Goal: Task Accomplishment & Management: Use online tool/utility

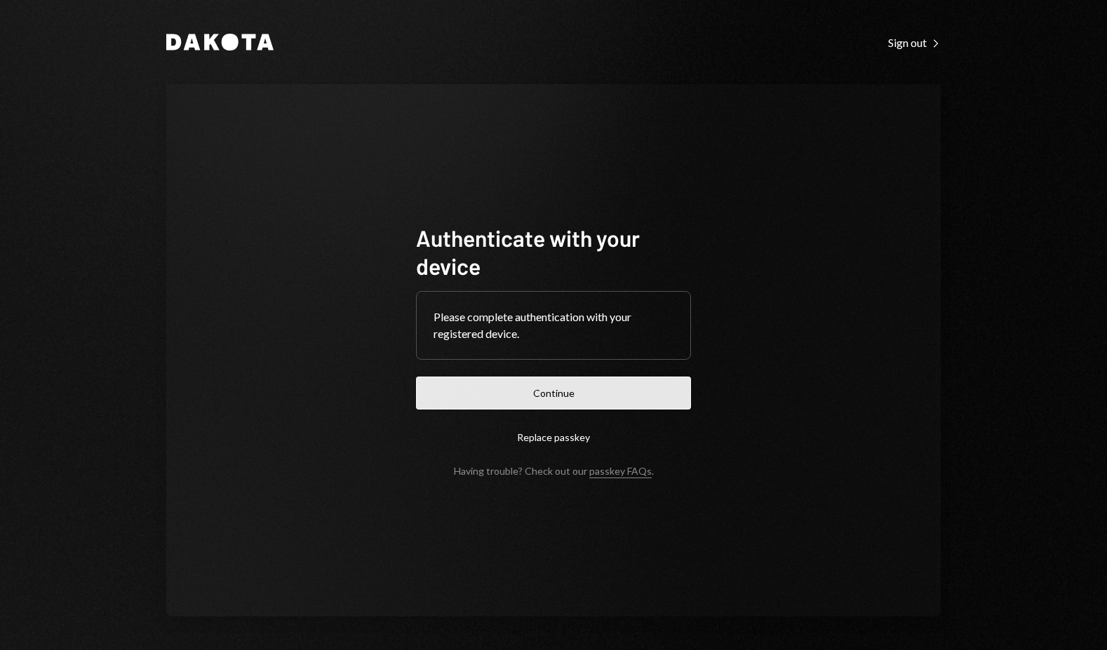
click at [563, 395] on button "Continue" at bounding box center [553, 393] width 275 height 33
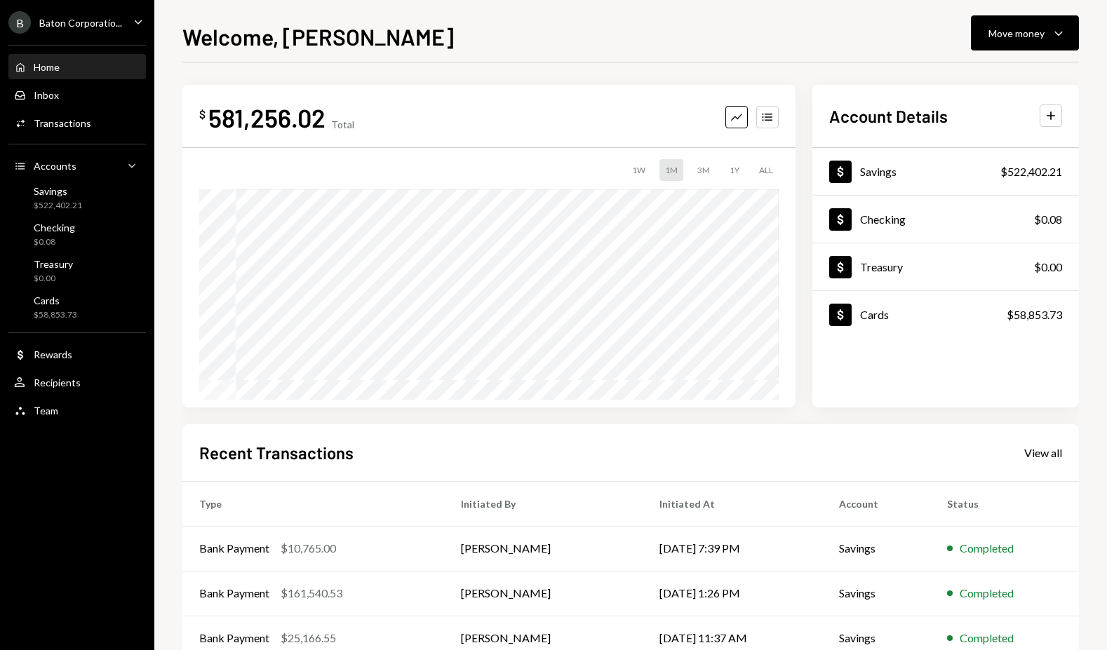
click at [1017, 52] on div "Welcome, Liam Move money Caret Down $ 581,256.02 Total Graph Accounts 1W 1M 3M …" at bounding box center [630, 335] width 897 height 631
click at [1018, 22] on button "Move money Caret Down" at bounding box center [1025, 32] width 108 height 35
drag, startPoint x: 985, startPoint y: 120, endPoint x: 981, endPoint y: 147, distance: 27.0
click at [981, 147] on div "Withdraw Send Convert Transfer Deposit Deposit Swap Swap stablecoins" at bounding box center [1004, 128] width 152 height 149
click at [981, 145] on div "Deposit" at bounding box center [1014, 138] width 102 height 15
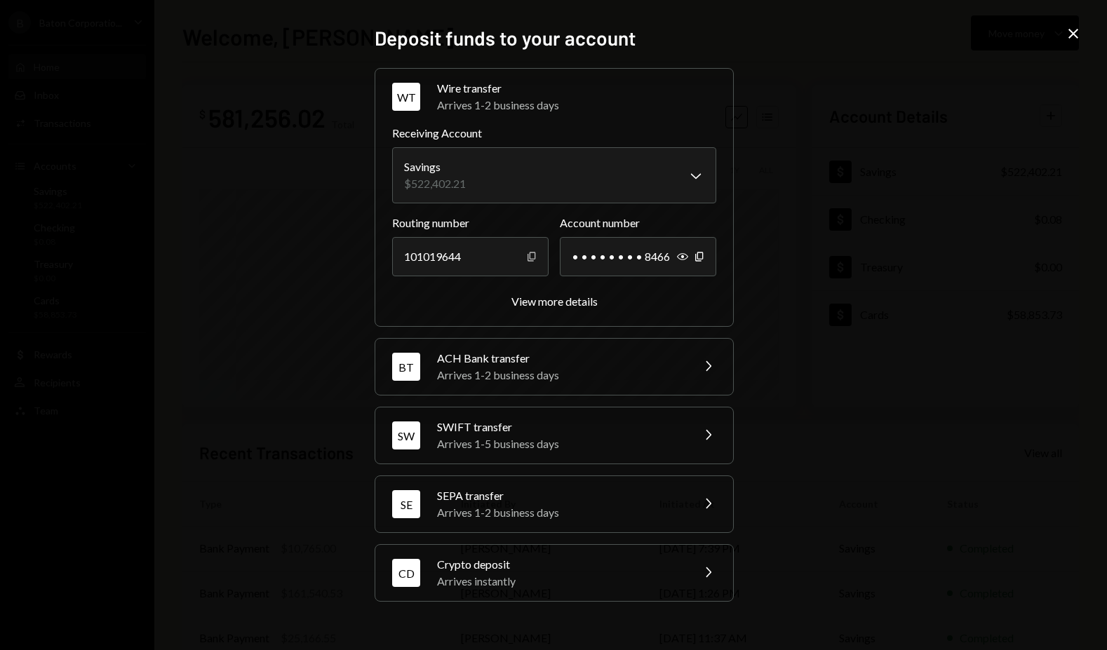
click at [533, 258] on icon "Copy" at bounding box center [531, 256] width 11 height 11
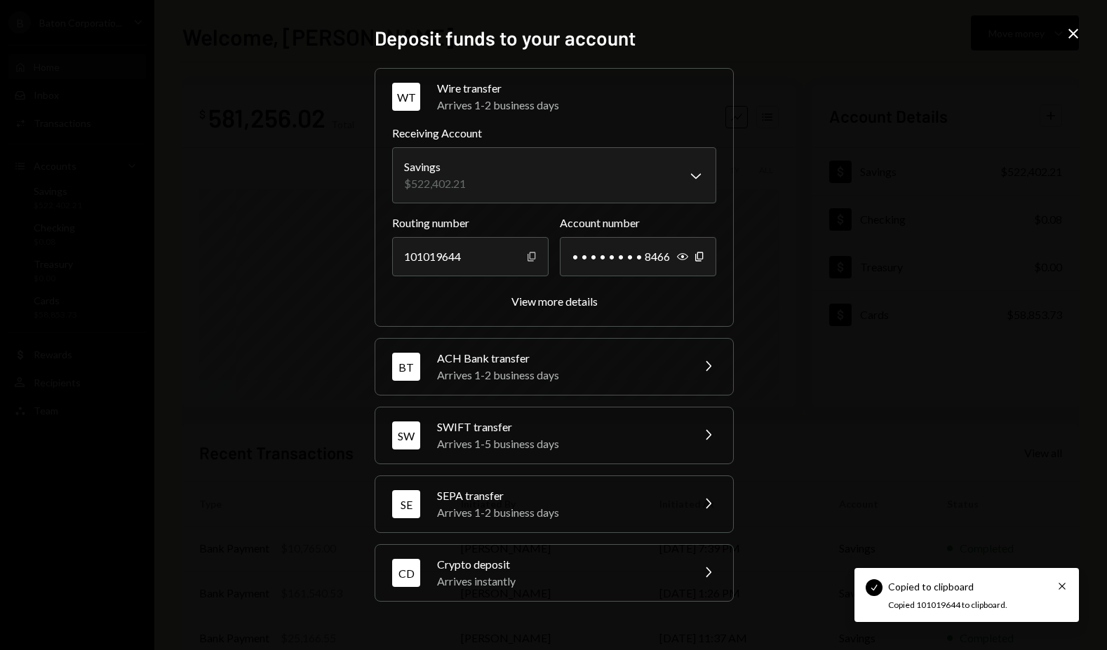
click at [533, 258] on icon "Copy" at bounding box center [531, 256] width 11 height 11
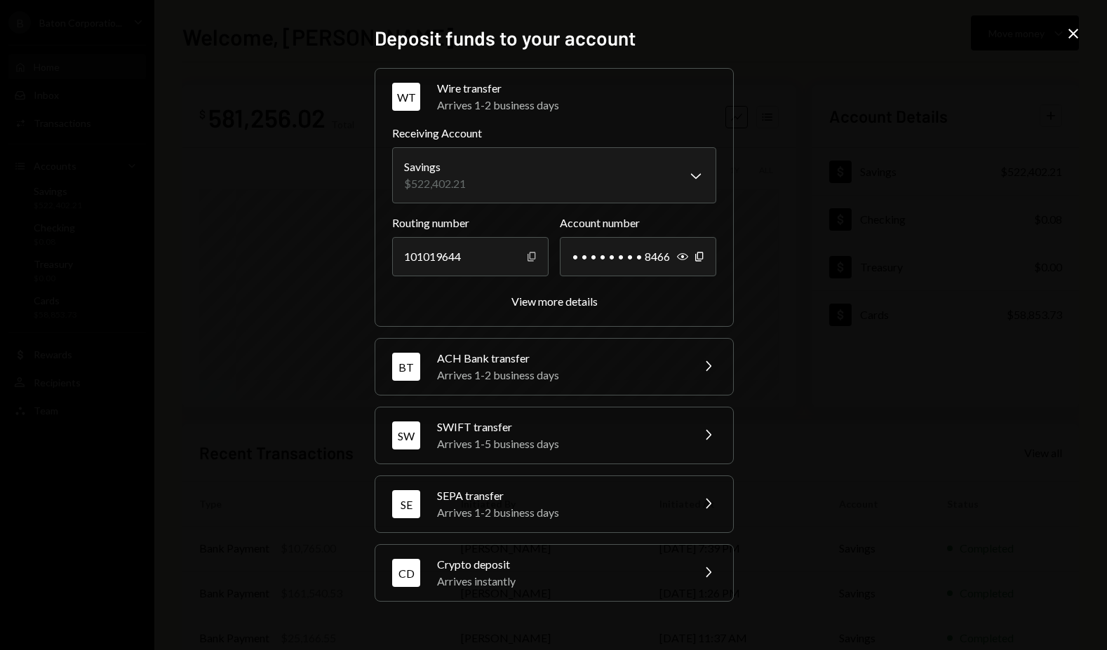
click at [528, 262] on div "Copy" at bounding box center [531, 256] width 11 height 39
click at [533, 258] on icon "Copy" at bounding box center [531, 256] width 11 height 11
click at [573, 305] on div "View more details" at bounding box center [555, 301] width 86 height 13
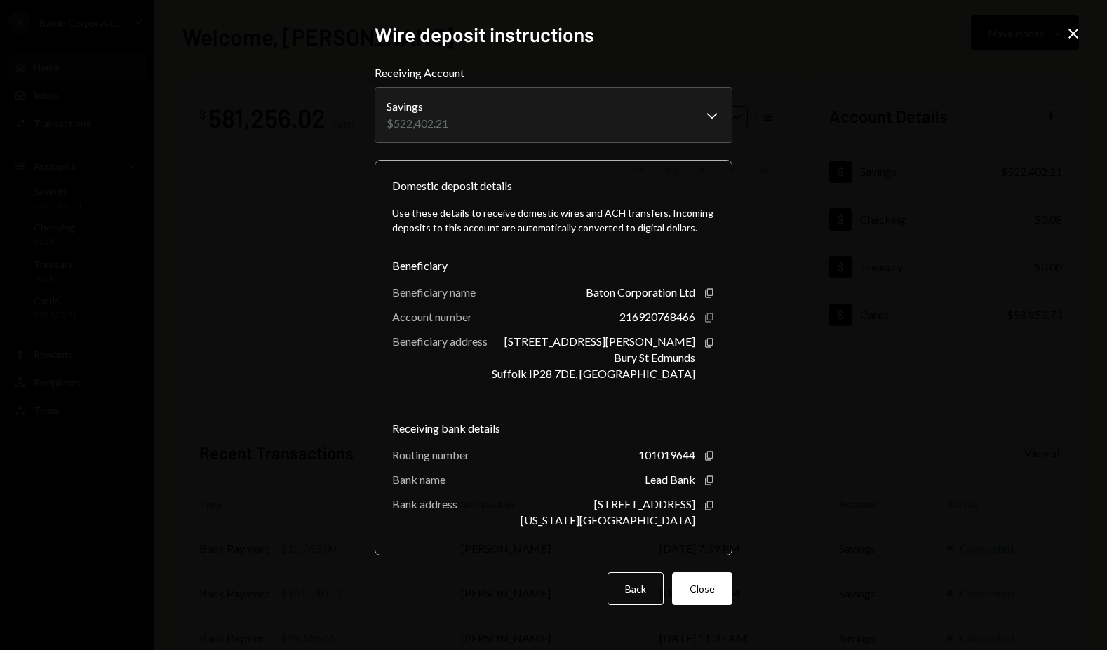
click at [710, 321] on icon "Copy" at bounding box center [709, 317] width 11 height 11
click at [707, 318] on icon "button" at bounding box center [709, 317] width 8 height 9
click at [1079, 32] on icon "Close" at bounding box center [1073, 33] width 17 height 17
